Goal: Entertainment & Leisure: Consume media (video, audio)

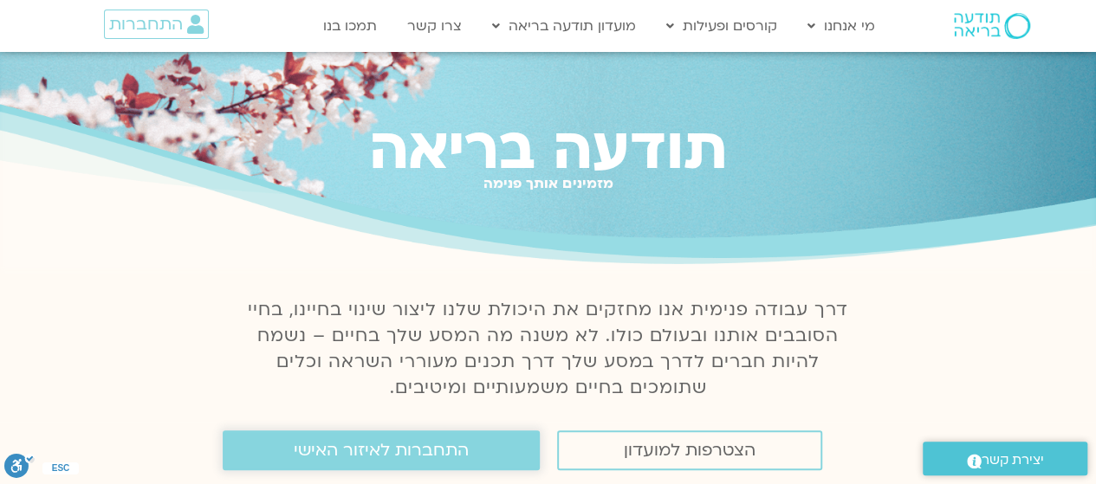
click at [440, 445] on span "התחברות לאיזור האישי" at bounding box center [381, 450] width 175 height 19
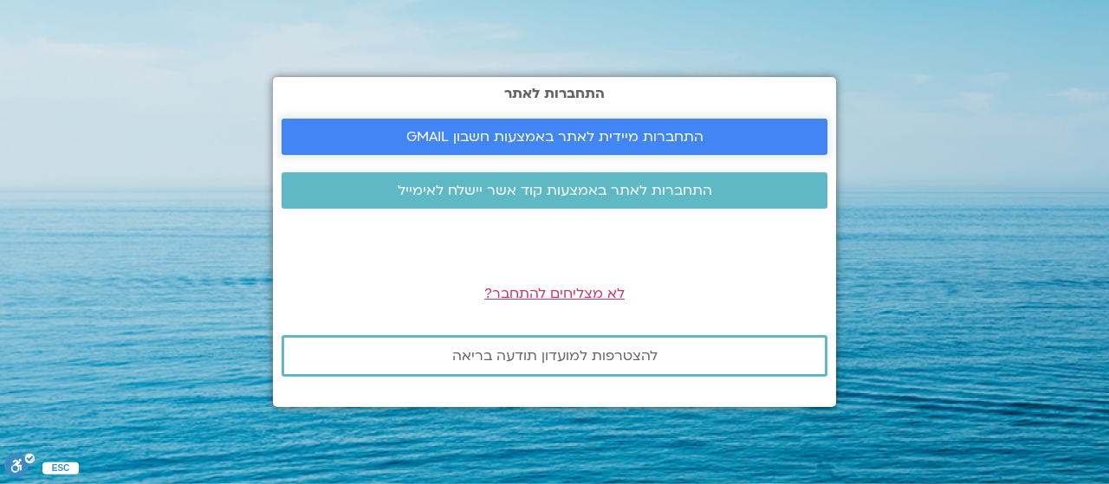
click at [622, 129] on span "התחברות מיידית לאתר באמצעות חשבון GMAIL" at bounding box center [554, 137] width 297 height 16
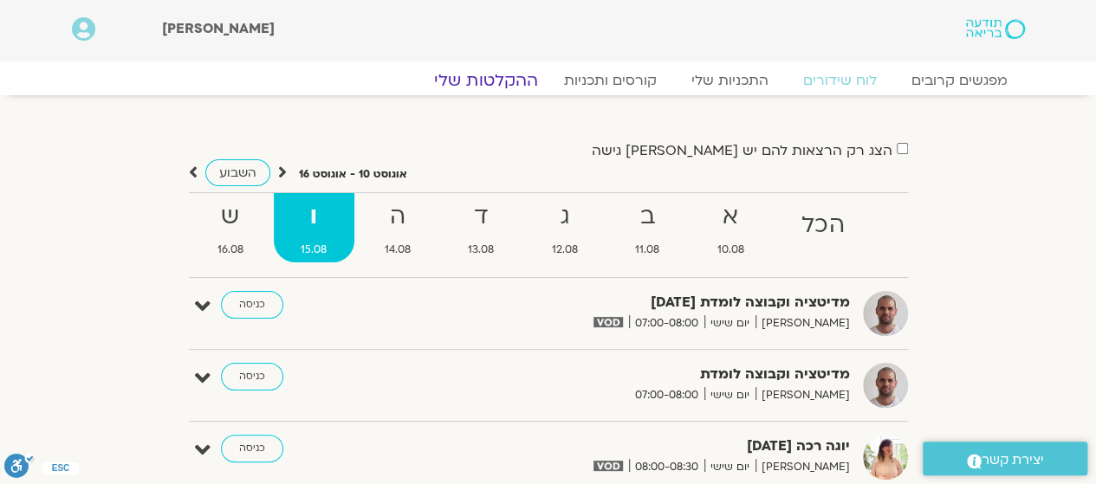
click at [511, 77] on link "ההקלטות שלי" at bounding box center [486, 80] width 146 height 21
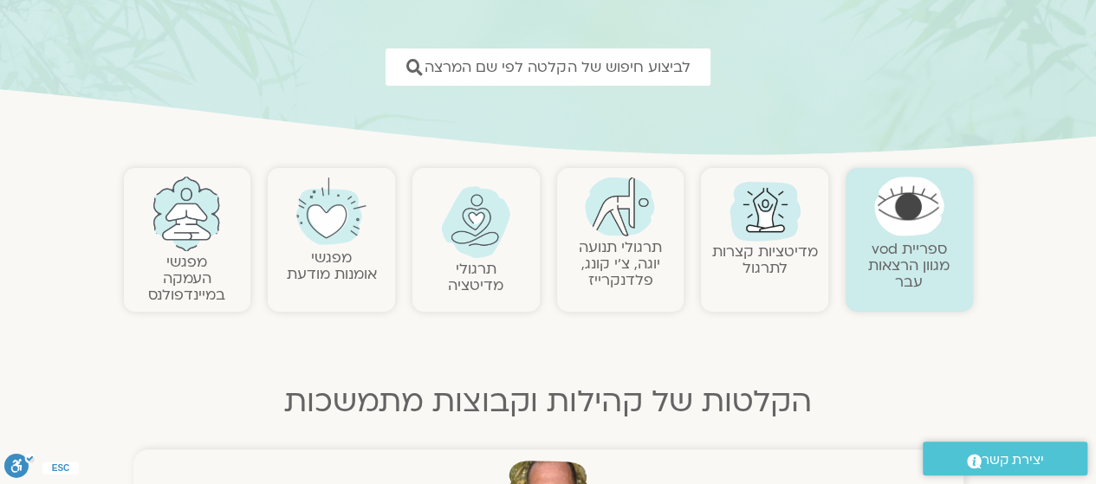
scroll to position [229, 0]
click at [752, 205] on img at bounding box center [765, 208] width 83 height 83
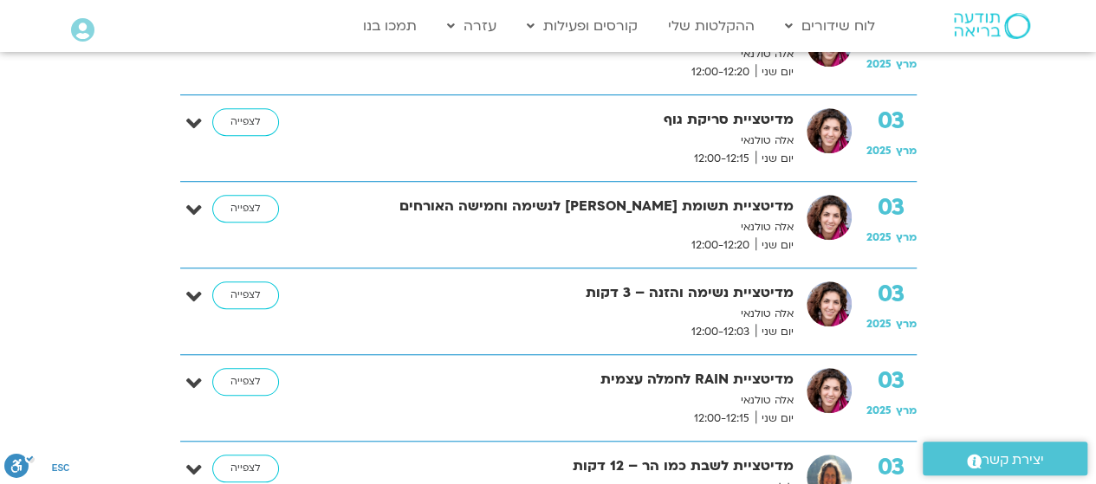
scroll to position [566, 0]
click at [258, 290] on link "לצפייה" at bounding box center [245, 295] width 67 height 28
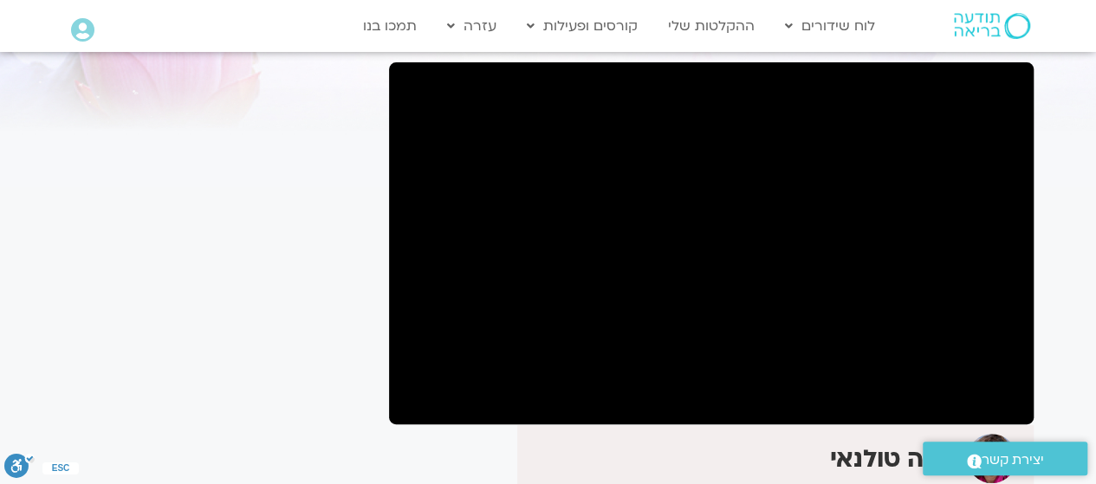
scroll to position [118, 0]
